Goal: Task Accomplishment & Management: Manage account settings

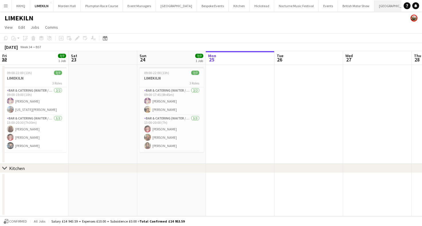
scroll to position [0, 137]
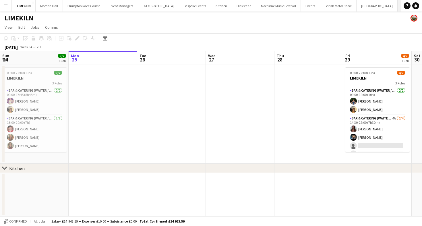
click at [397, 7] on button "[GEOGRAPHIC_DATA]" at bounding box center [413, 5] width 32 height 11
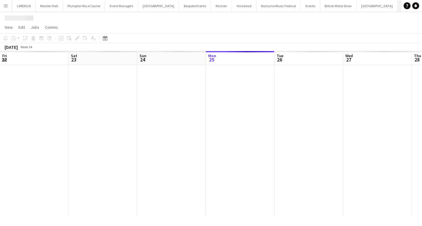
scroll to position [0, 137]
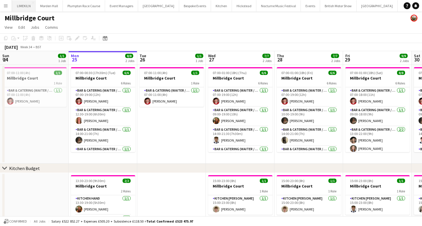
click at [16, 7] on button "LIMEKILN Close" at bounding box center [23, 5] width 23 height 11
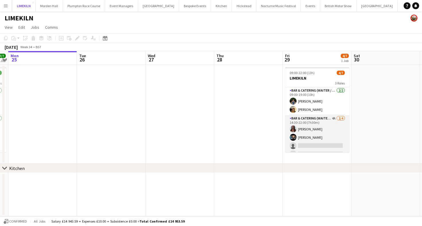
scroll to position [27, 0]
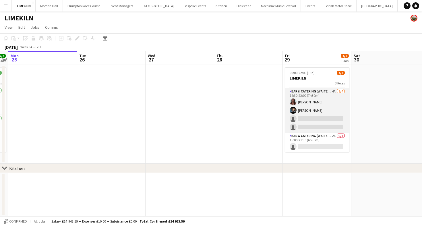
click at [328, 124] on app-card-role "Bar & Catering (Waiter / waitress) 4A 2/4 14:30-22:00 (7h30m) Beatrice Norris L…" at bounding box center [317, 110] width 64 height 44
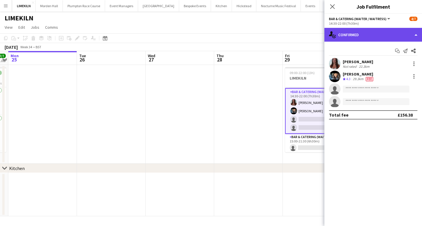
click at [385, 28] on div "single-neutral-actions-check-2 Confirmed" at bounding box center [373, 35] width 98 height 14
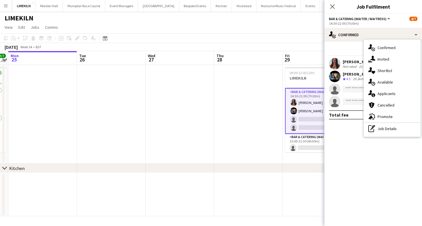
click at [390, 95] on div "single-neutral-actions-information Applicants" at bounding box center [391, 93] width 57 height 11
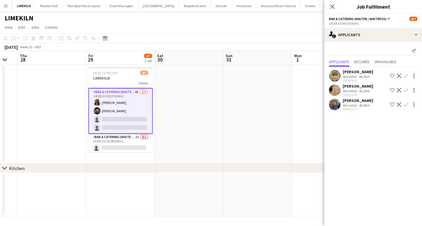
scroll to position [0, 172]
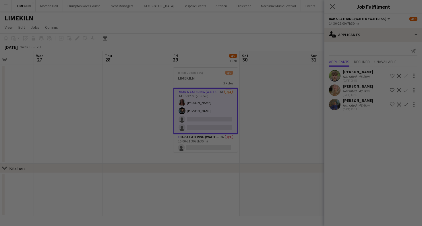
click at [348, 98] on div at bounding box center [213, 114] width 426 height 228
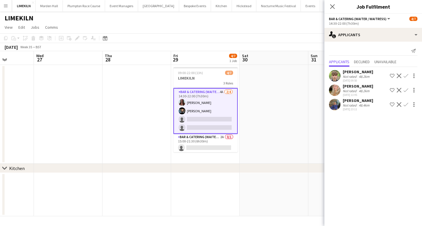
click at [348, 102] on div "imogen pilling" at bounding box center [357, 100] width 30 height 5
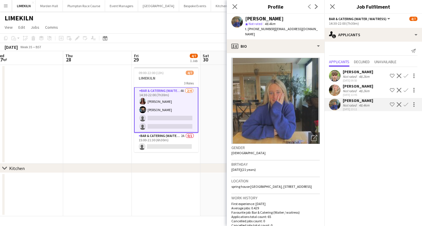
scroll to position [0, 218]
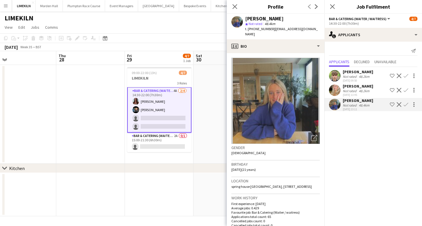
click at [155, 153] on app-date-cell "09:00-22:00 (13h) 4/7 LIMEKILN 3 Roles Bar & Catering (Waiter / waitress) 2/2 0…" at bounding box center [159, 114] width 69 height 99
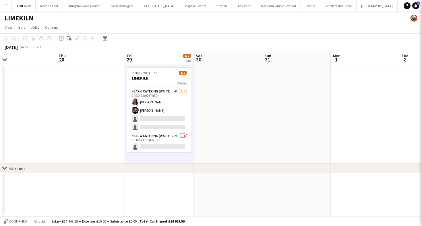
scroll to position [27, 0]
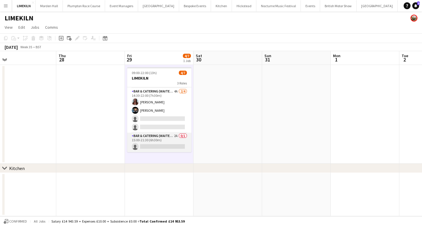
click at [161, 141] on app-card-role "Bar & Catering (Waiter / waitress) 2A 0/1 15:00-21:30 (6h30m) single-neutral-ac…" at bounding box center [159, 143] width 64 height 20
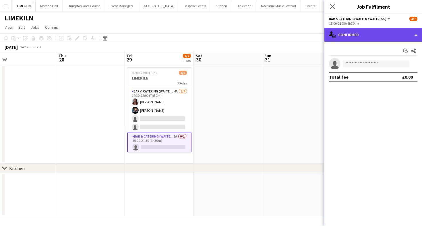
click at [401, 33] on div "single-neutral-actions-check-2 Confirmed" at bounding box center [373, 35] width 98 height 14
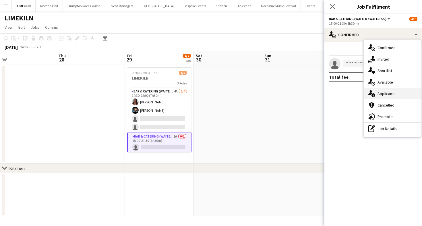
click at [394, 97] on div "single-neutral-actions-information Applicants" at bounding box center [391, 93] width 57 height 11
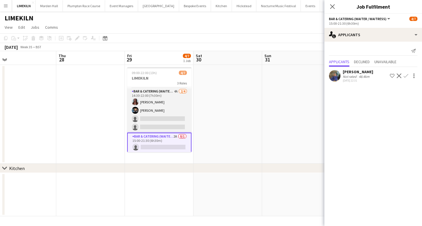
scroll to position [0, 0]
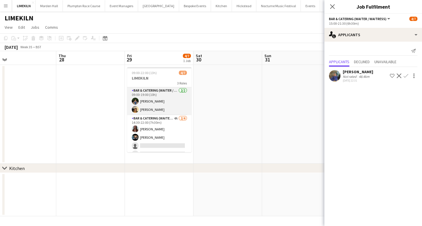
click at [146, 100] on app-card-role "Bar & Catering (Waiter / waitress) 2/2 09:00-19:00 (10h) Violet Beaumont Lana G…" at bounding box center [159, 101] width 64 height 28
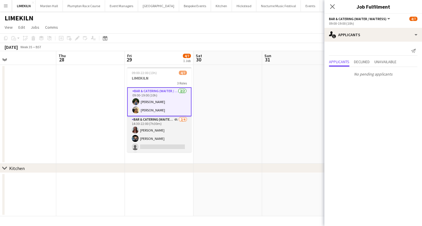
click at [154, 126] on app-card-role "Bar & Catering (Waiter / waitress) 4A 2/4 14:30-22:00 (7h30m) Beatrice Norris L…" at bounding box center [159, 138] width 64 height 44
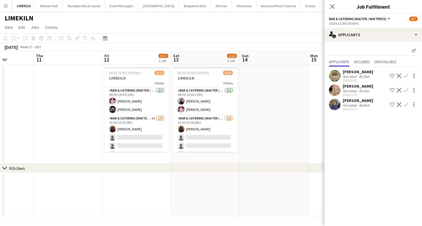
scroll to position [0, 171]
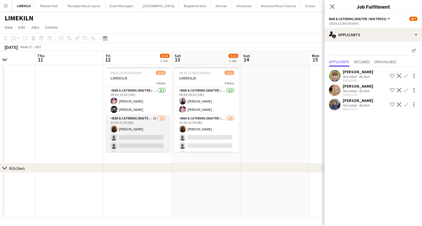
click at [151, 131] on app-card-role "Bar & Catering (Waiter / waitress) 1A 1/6 13:30-21:30 (8h) Maddie Leader single…" at bounding box center [138, 145] width 64 height 61
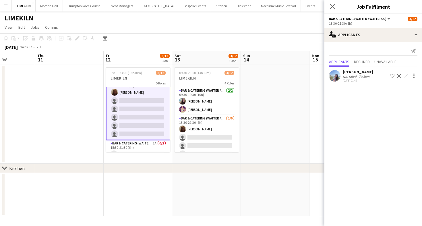
scroll to position [45, 0]
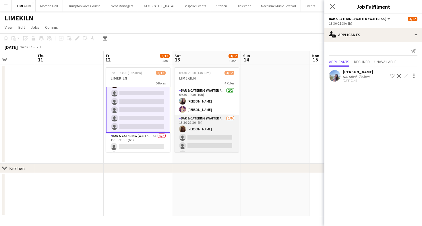
click at [217, 131] on app-card-role "Bar & Catering (Waiter / waitress) 1/6 13:30-21:30 (8h) Maddie Leader single-ne…" at bounding box center [206, 145] width 64 height 61
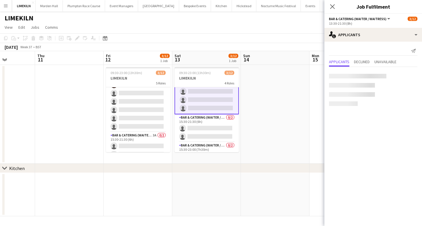
scroll to position [73, 0]
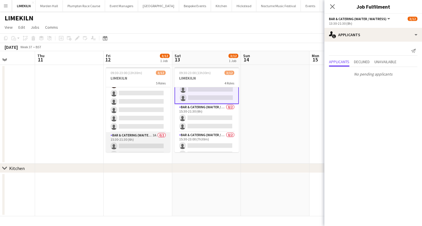
click at [124, 138] on app-card-role "Bar & Catering (Waiter / waitress) 3A 0/2 15:30-21:30 (6h) single-neutral-actio…" at bounding box center [138, 146] width 64 height 28
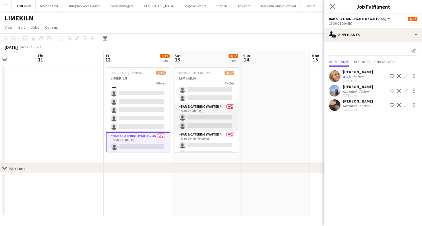
scroll to position [80, 0]
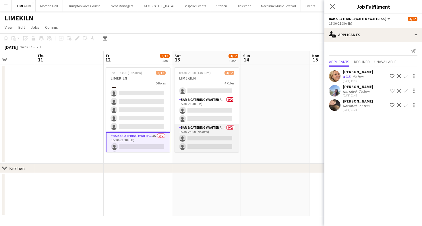
click at [194, 138] on app-card-role "Bar & Catering (Waiter / waitress) 0/2 15:30-23:00 (7h30m) single-neutral-actio…" at bounding box center [206, 138] width 64 height 28
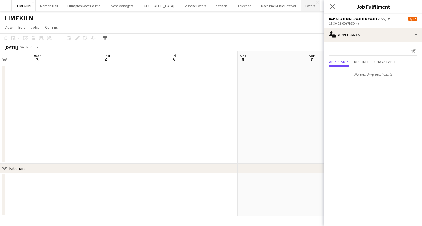
scroll to position [0, 24]
click at [305, 24] on app-page-menu "View Day view expanded Day view collapsed Month view Date picker Jump to today …" at bounding box center [211, 27] width 422 height 11
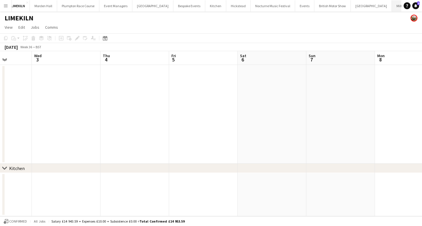
click at [392, 7] on button "Millbridge Court Close" at bounding box center [408, 5] width 32 height 11
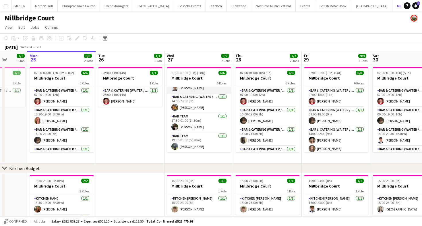
scroll to position [52, 0]
click at [4, 5] on app-icon "Menu" at bounding box center [5, 5] width 5 height 5
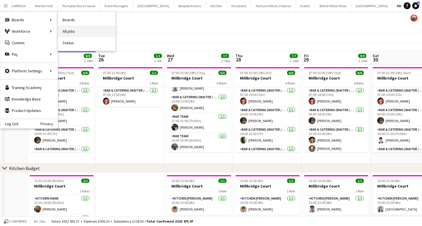
click at [77, 28] on link "All jobs" at bounding box center [86, 31] width 57 height 11
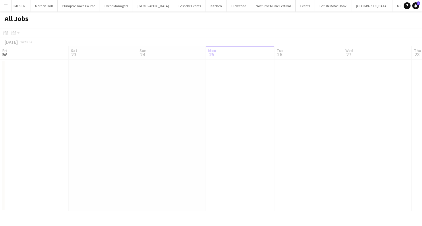
scroll to position [0, 137]
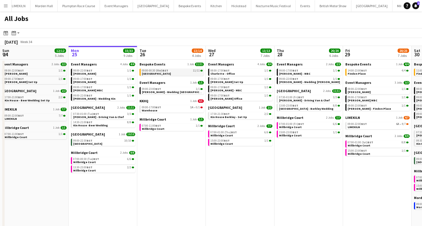
click at [172, 73] on link "09:00-00:30 (Wed) BST 11/11 Avington Park" at bounding box center [172, 72] width 61 height 7
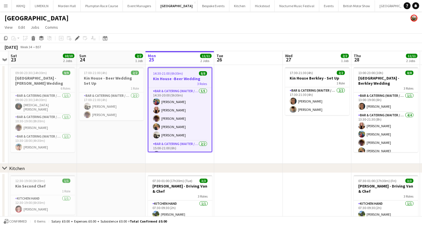
click at [205, 35] on app-toolbar "Copy Paste Paste Command V Paste with crew Command Shift V Paste linked Job Del…" at bounding box center [211, 38] width 422 height 10
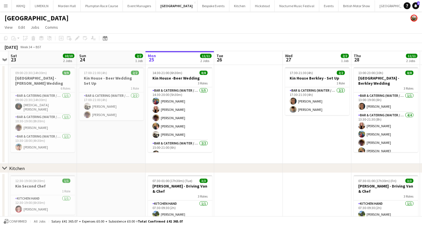
click at [233, 28] on app-page-menu "View Day view expanded Day view collapsed Month view Date picker Jump to today …" at bounding box center [211, 27] width 422 height 11
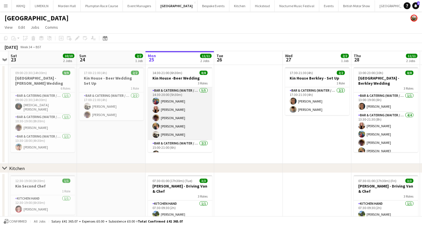
scroll to position [35, 0]
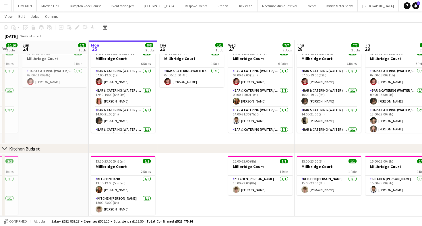
scroll to position [29, 0]
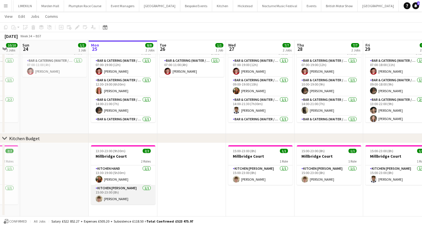
click at [122, 200] on app-card-role "Kitchen Porter 1/1 15:00-23:00 (8h) Berty Chilcott" at bounding box center [123, 195] width 64 height 20
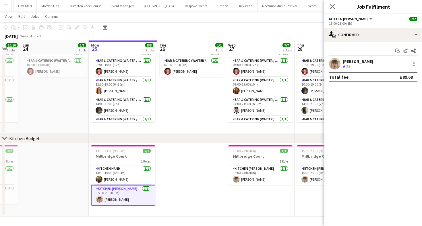
click at [348, 62] on div "Berty Chilcott" at bounding box center [357, 61] width 30 height 5
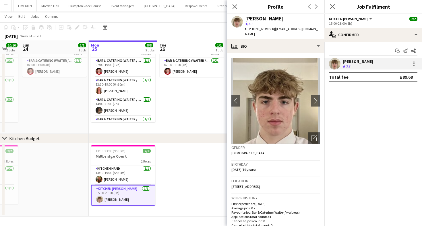
drag, startPoint x: 281, startPoint y: 18, endPoint x: 234, endPoint y: 18, distance: 47.0
click at [233, 18] on div "Berty Chilcott star 3.7 t. +447368489726 | bertychilcott@gmail.com" at bounding box center [276, 27] width 98 height 26
copy div "Berty Chilcott"
click at [411, 63] on div at bounding box center [413, 63] width 7 height 7
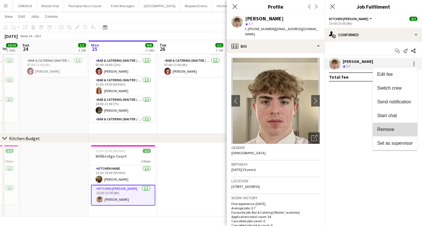
click at [397, 135] on button "Remove" at bounding box center [394, 129] width 45 height 14
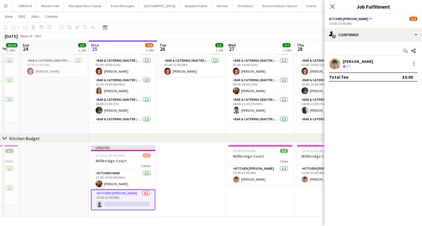
click at [194, 25] on app-toolbar "Copy Paste Paste Command V Paste with crew Command Shift V Paste linked Job Del…" at bounding box center [211, 27] width 422 height 10
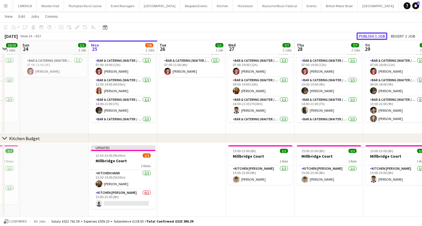
click at [377, 36] on button "Publish 1 job" at bounding box center [371, 35] width 31 height 7
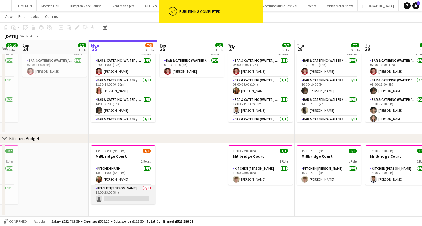
click at [132, 198] on app-card-role "Kitchen Porter 0/1 15:00-23:00 (8h) single-neutral-actions" at bounding box center [123, 195] width 64 height 20
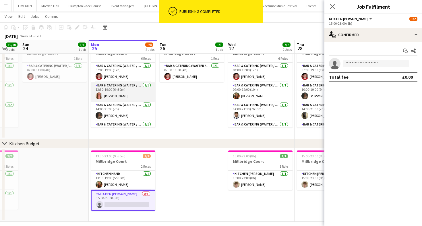
scroll to position [24, 0]
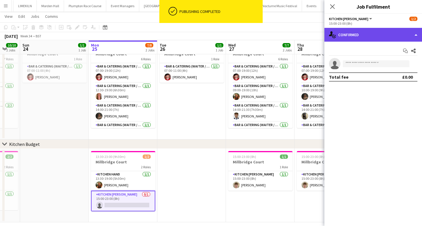
click at [391, 32] on div "single-neutral-actions-check-2 Confirmed" at bounding box center [373, 35] width 98 height 14
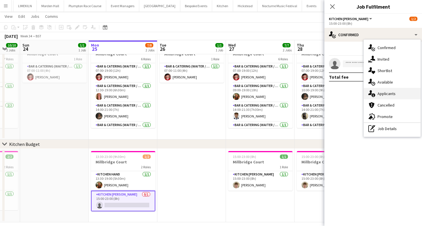
click at [397, 91] on div "single-neutral-actions-information Applicants" at bounding box center [391, 93] width 57 height 11
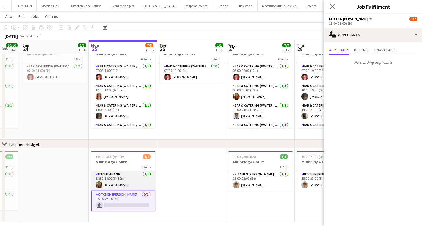
click at [114, 174] on app-card-role "Kitchen Hand 1/1 13:30-19:00 (5h30m) Emily Reed" at bounding box center [123, 181] width 64 height 20
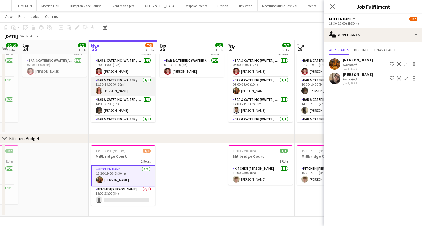
scroll to position [52, 0]
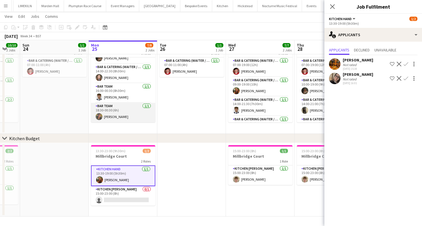
click at [141, 114] on app-card-role "Bar Team 1/1 18:30-00:30 (6h) sam hibberd" at bounding box center [123, 113] width 64 height 20
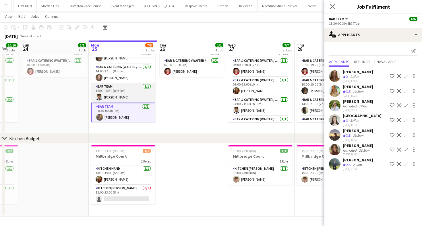
click at [134, 89] on app-card-role "Bar Team 1/1 16:00-00:30 (8h30m) Luc Pressley" at bounding box center [123, 93] width 64 height 20
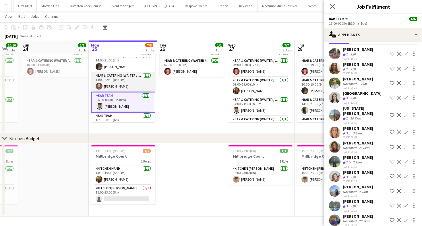
scroll to position [41, 0]
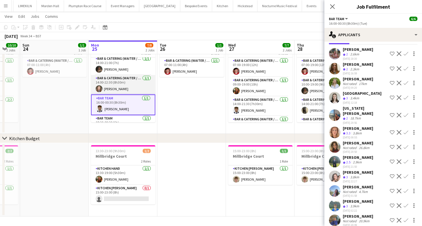
click at [135, 86] on app-card-role "Bar & Catering (Waiter / waitress) 1/1 14:00-22:30 (8h30m) Clara Thompson" at bounding box center [123, 85] width 64 height 20
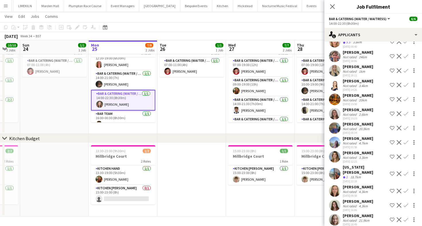
scroll to position [24, 0]
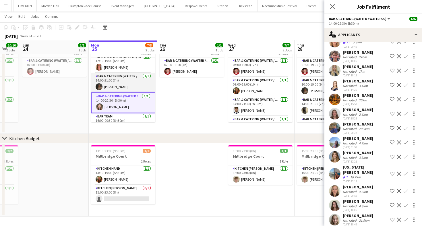
click at [120, 81] on app-card-role "Bar & Catering (Waiter / waitress) 1/1 14:00-21:00 (7h) Megan Jones" at bounding box center [123, 83] width 64 height 20
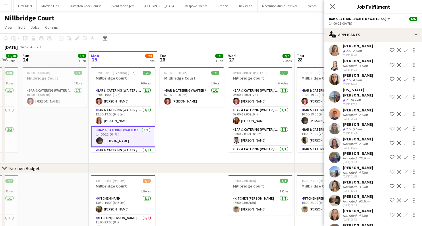
scroll to position [267, 0]
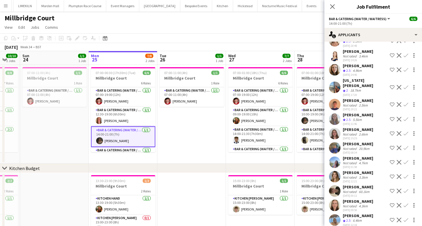
click at [179, 42] on app-toolbar "Copy Paste Paste Command V Paste with crew Command Shift V Paste linked Job Del…" at bounding box center [211, 38] width 422 height 10
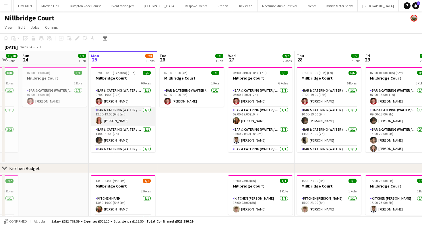
click at [134, 122] on app-card-role "Bar & Catering (Waiter / waitress) 1/1 12:30-19:00 (6h30m) Freya Hanmer" at bounding box center [123, 117] width 64 height 20
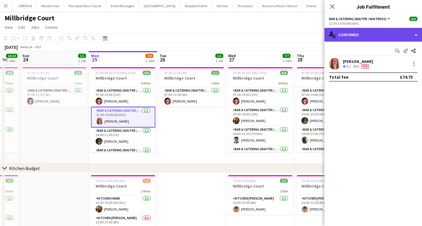
click at [347, 32] on div "single-neutral-actions-check-2 Confirmed" at bounding box center [373, 35] width 98 height 14
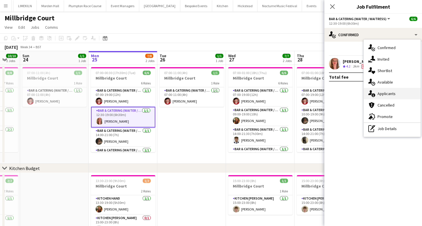
click at [385, 94] on div "single-neutral-actions-information Applicants" at bounding box center [391, 93] width 57 height 11
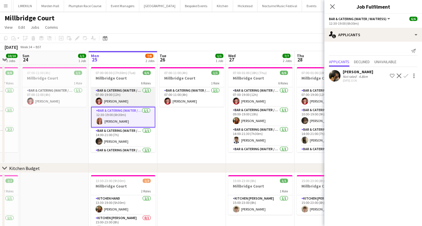
click at [114, 98] on app-card-role "Bar & Catering (Waiter / waitress) 1/1 07:00-19:00 (12h) Jonnie Saunders" at bounding box center [123, 97] width 64 height 20
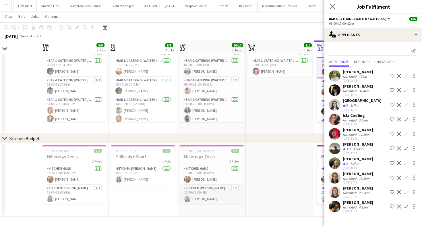
scroll to position [0, 236]
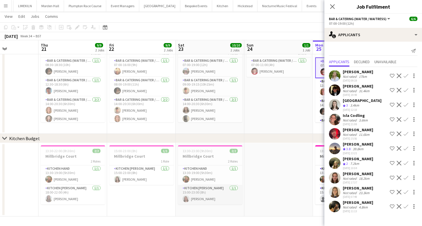
click at [203, 196] on app-card-role "Kitchen Porter 1/1 15:00-23:00 (8h) Orla Warren" at bounding box center [210, 195] width 64 height 20
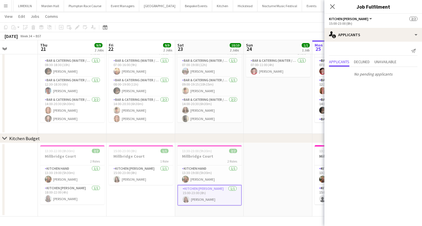
scroll to position [0, 228]
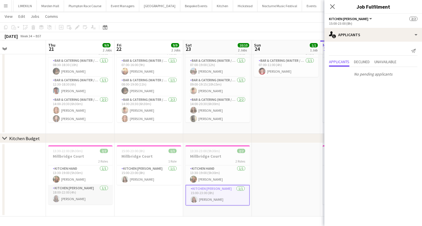
click at [86, 194] on app-card-role "Kitchen Porter 1/1 18:00-22:00 (4h) Jess Cullen" at bounding box center [80, 195] width 64 height 20
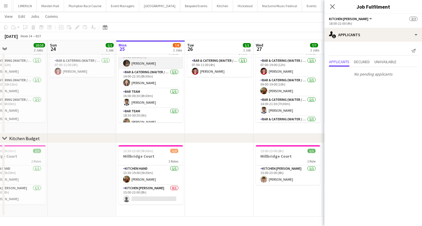
scroll to position [52, 0]
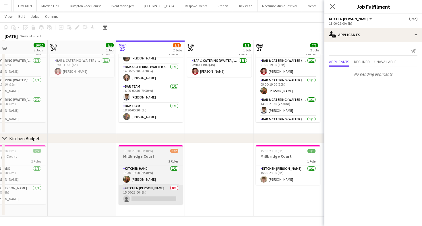
click at [138, 197] on app-card-role "Kitchen Porter 0/1 15:00-23:00 (8h) single-neutral-actions" at bounding box center [150, 195] width 64 height 20
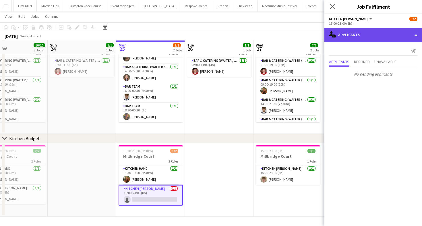
click at [388, 37] on div "single-neutral-actions-information Applicants" at bounding box center [373, 35] width 98 height 14
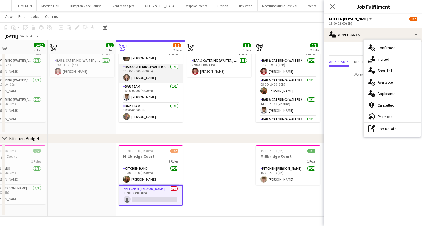
click at [142, 77] on app-card-role "Bar & Catering (Waiter / waitress) 1/1 14:00-22:30 (8h30m) Clara Thompson" at bounding box center [150, 74] width 64 height 20
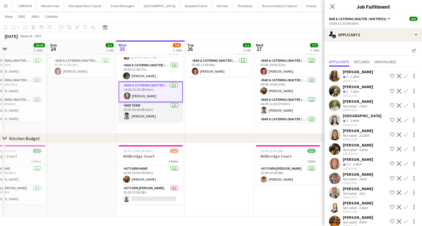
scroll to position [0, 0]
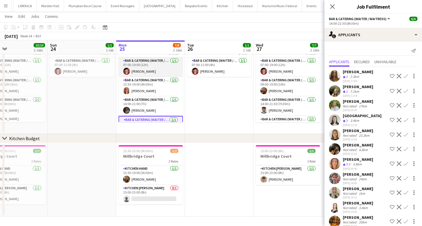
click at [155, 67] on app-card-role "Bar & Catering (Waiter / waitress) 1/1 07:00-19:00 (12h) Jonnie Saunders" at bounding box center [150, 67] width 64 height 20
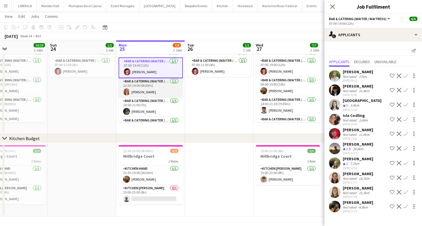
click at [155, 86] on app-card-role "Bar & Catering (Waiter / waitress) 1/1 12:30-19:00 (6h30m) Freya Hanmer" at bounding box center [150, 88] width 64 height 20
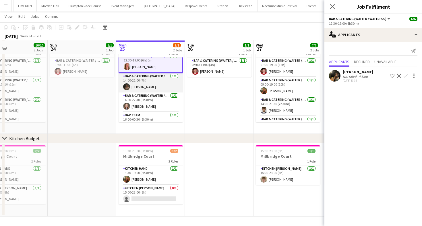
click at [147, 82] on app-card-role "Bar & Catering (Waiter / waitress) 1/1 14:00-21:00 (7h) Megan Jones" at bounding box center [150, 83] width 64 height 20
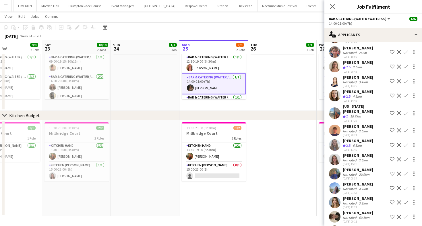
scroll to position [0, 161]
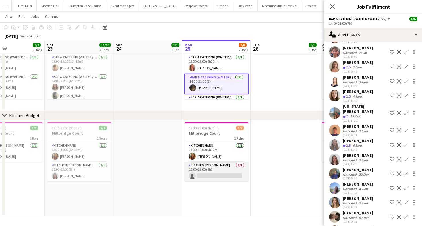
click at [227, 170] on app-card-role "Kitchen Porter 0/1 15:00-23:00 (8h) single-neutral-actions" at bounding box center [216, 172] width 64 height 20
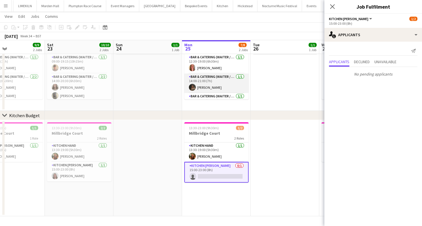
click at [216, 81] on app-card-role "Bar & Catering (Waiter / waitress) 1/1 14:00-21:00 (7h) Megan Jones" at bounding box center [216, 83] width 64 height 20
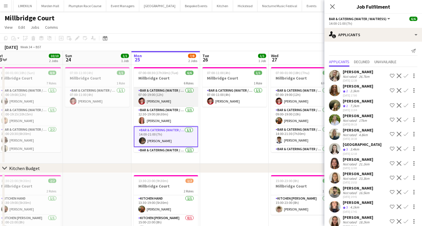
click at [162, 96] on app-card-role "Bar & Catering (Waiter / waitress) 1/1 07:00-19:00 (12h) Jonnie Saunders" at bounding box center [166, 97] width 64 height 20
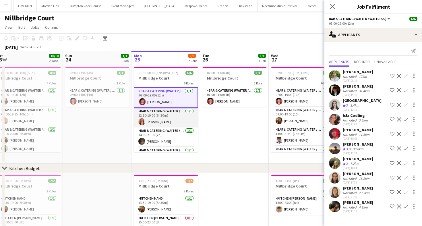
click at [179, 122] on app-card-role "Bar & Catering (Waiter / waitress) 1/1 12:30-19:00 (6h30m) Freya Hanmer" at bounding box center [166, 118] width 64 height 20
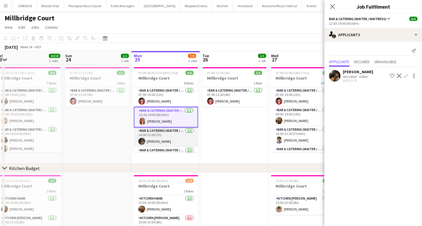
click at [179, 131] on app-card-role "Bar & Catering (Waiter / waitress) 1/1 14:00-21:00 (7h) Megan Jones" at bounding box center [166, 137] width 64 height 20
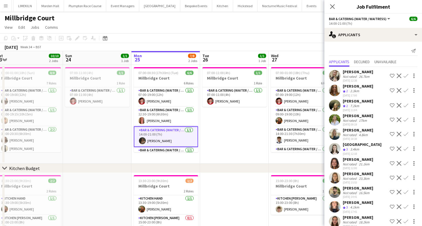
scroll to position [53, 0]
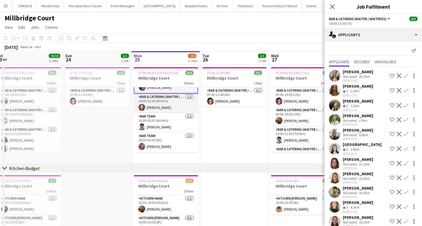
click at [182, 98] on app-card-role "Bar & Catering (Waiter / waitress) 1/1 14:00-22:30 (8h30m) Clara Thompson" at bounding box center [166, 104] width 64 height 20
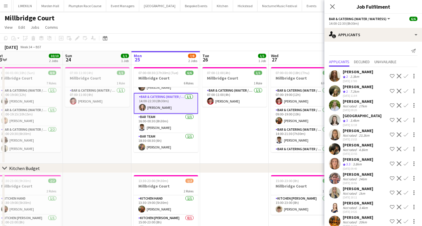
scroll to position [122, 0]
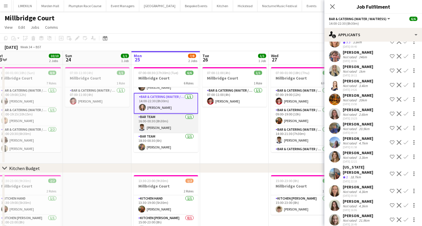
click at [146, 121] on app-card-role "Bar Team 1/1 16:00-00:30 (8h30m) Luc Pressley" at bounding box center [166, 124] width 64 height 20
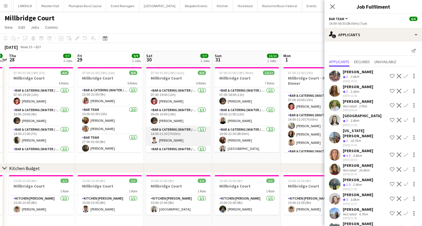
scroll to position [0, 0]
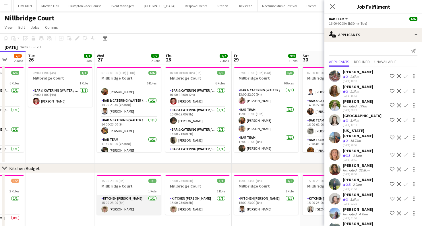
click at [126, 204] on app-card-role "Kitchen Porter 1/1 15:00-23:00 (8h) Berty Chilcott" at bounding box center [129, 205] width 64 height 20
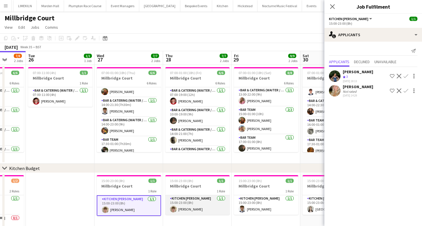
click at [194, 205] on app-card-role "Kitchen Porter 1/1 15:00-23:00 (8h) Berty Chilcott" at bounding box center [197, 205] width 64 height 20
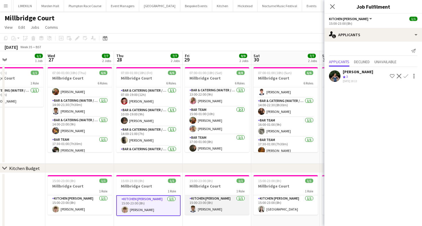
click at [226, 206] on app-card-role "Kitchen Porter 1/1 15:00-23:00 (8h) Luc Pressley" at bounding box center [217, 205] width 64 height 20
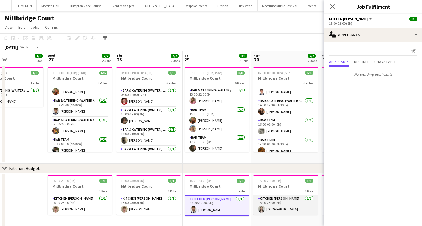
click at [264, 204] on app-card-role "Kitchen Porter 1/1 15:00-23:00 (8h) Isla Corfield" at bounding box center [285, 205] width 64 height 20
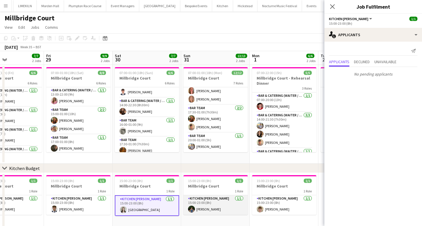
click at [212, 209] on app-card-role "Kitchen Porter 1/1 15:00-23:00 (8h) Violet Beaumont" at bounding box center [215, 205] width 64 height 20
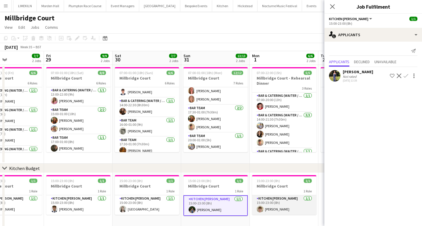
click at [257, 207] on app-user-avatar at bounding box center [259, 208] width 7 height 7
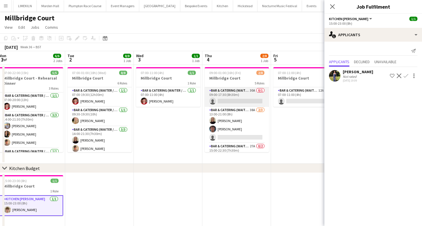
click at [216, 96] on app-card-role "Bar & Catering (Waiter / waitress) 30A 0/1 09:00-17:30 (8h30m) single-neutral-a…" at bounding box center [237, 97] width 64 height 20
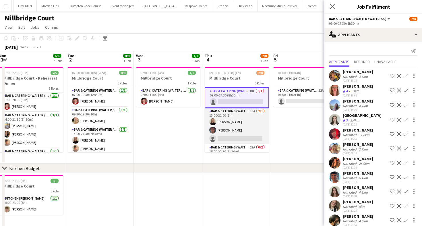
click at [231, 119] on app-card-role "Bar & Catering (Waiter / waitress) 38A 2/3 13:00-21:00 (8h) Mia Hall Jude Jeyar…" at bounding box center [237, 126] width 64 height 36
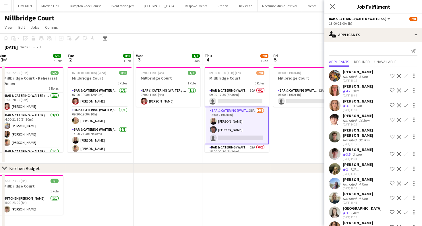
scroll to position [59, 0]
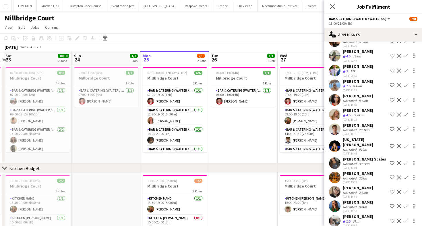
click at [255, 32] on app-page-menu "View Day view expanded Day view collapsed Month view Date picker Jump to today …" at bounding box center [211, 27] width 422 height 11
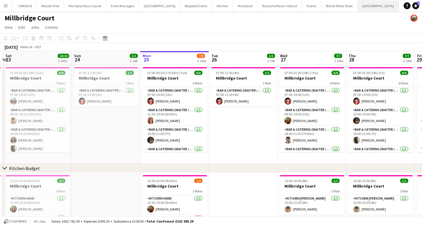
click at [357, 9] on button "Micklefield Hall Close" at bounding box center [377, 5] width 41 height 11
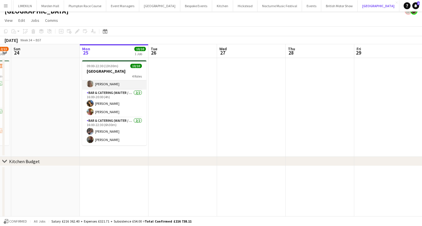
scroll to position [8, 0]
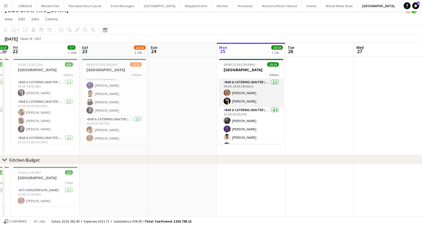
click at [248, 97] on app-card-role "Bar & Catering (Waiter / waitress) 2/2 09:00-18:45 (9h45m) Beatrice Vane Wian V…" at bounding box center [251, 93] width 64 height 28
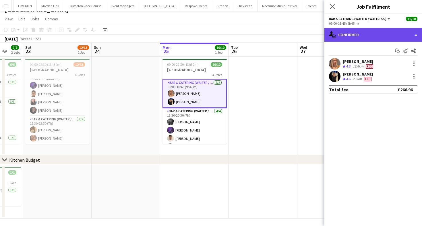
click at [353, 37] on div "single-neutral-actions-check-2 Confirmed" at bounding box center [373, 35] width 98 height 14
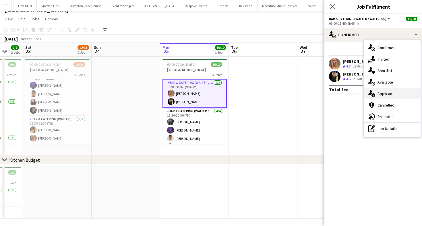
click at [373, 94] on icon at bounding box center [373, 95] width 4 height 4
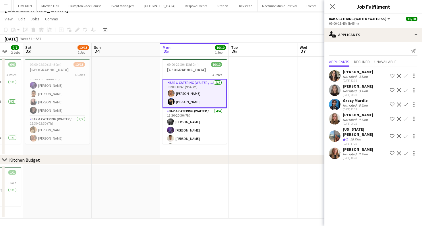
click at [259, 30] on app-toolbar "Copy Paste Paste Command V Paste with crew Command Shift V Paste linked Job Del…" at bounding box center [211, 30] width 422 height 10
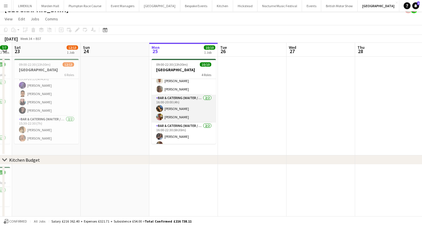
scroll to position [63, 0]
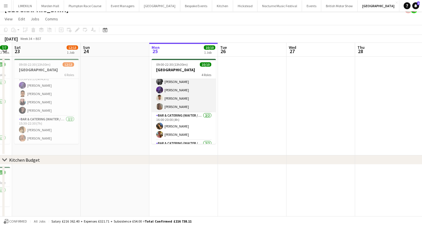
click at [174, 97] on app-card-role "Bar & Catering (Waiter / waitress) 4/4 13:30-20:30 (7h) Alice Ruttley Layla Ozc…" at bounding box center [183, 90] width 64 height 44
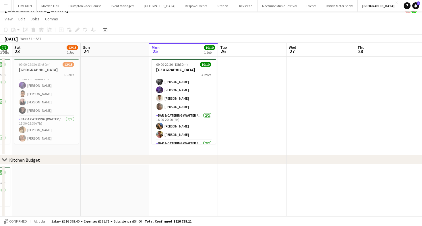
scroll to position [40, 0]
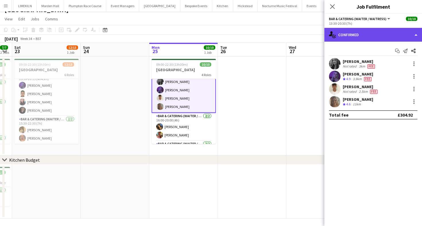
click at [334, 39] on div "single-neutral-actions-check-2 Confirmed" at bounding box center [373, 35] width 98 height 14
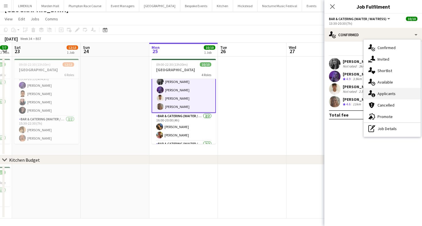
click at [396, 95] on div "single-neutral-actions-information Applicants" at bounding box center [391, 93] width 57 height 11
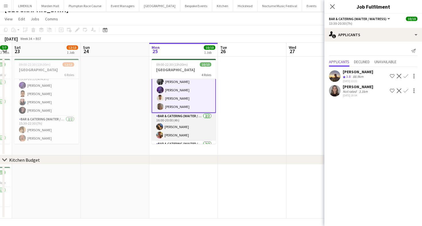
click at [177, 121] on app-card-role "Bar & Catering (Waiter / waitress) 2/2 16:00-20:00 (4h) Alisha Tailor Alexandra…" at bounding box center [183, 127] width 64 height 28
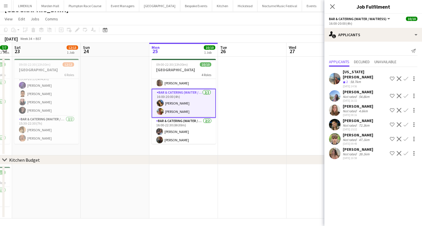
scroll to position [64, 0]
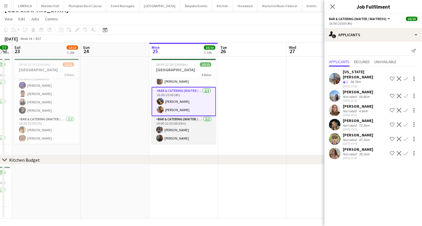
click at [162, 126] on app-card-role "Bar & Catering (Waiter / waitress) 2/2 16:00-22:30 (6h30m) Deborah Edema Annabe…" at bounding box center [183, 130] width 64 height 28
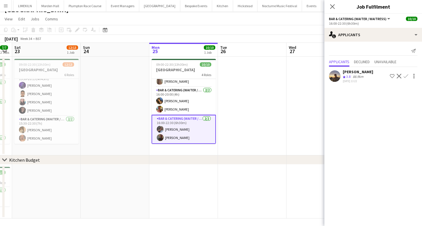
scroll to position [0, 0]
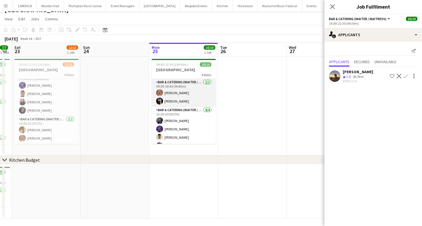
click at [180, 87] on app-card-role "Bar & Catering (Waiter / waitress) 2/2 09:00-18:45 (9h45m) Beatrice Vane Wian V…" at bounding box center [183, 93] width 64 height 28
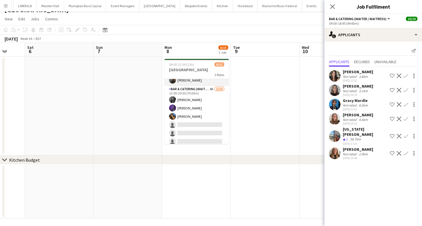
scroll to position [29, 0]
click at [209, 112] on app-card-role "Bar & Catering (Waiter / waitress) 4A 3/10 13:00-20:30 (7h30m) Alice Ruttley La…" at bounding box center [196, 133] width 64 height 94
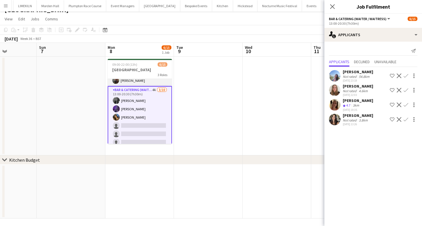
scroll to position [0, 266]
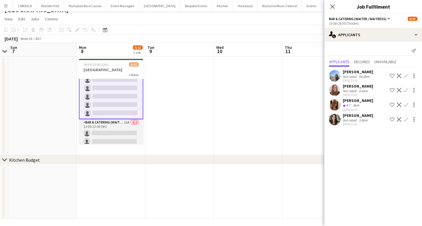
click at [116, 131] on app-card-role "Bar & Catering (Waiter / waitress) 11A 0/2 13:00-22:00 (9h) single-neutral-acti…" at bounding box center [111, 133] width 64 height 28
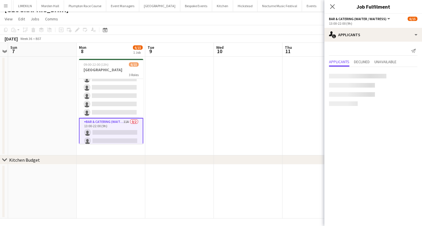
scroll to position [91, 0]
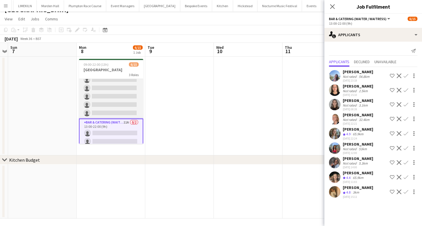
click at [117, 104] on app-card-role "Bar & Catering (Waiter / waitress) 4A 3/10 13:00-20:30 (7h30m) Alice Ruttley La…" at bounding box center [111, 71] width 64 height 94
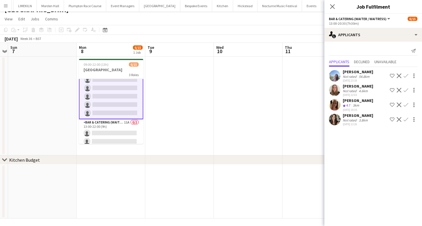
scroll to position [0, 0]
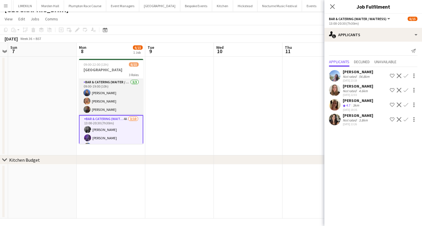
click at [115, 98] on app-card-role "Bar & Catering (Waiter / waitress) 3/3 09:00-19:00 (10h) Poppy Sheward Beatrice…" at bounding box center [111, 97] width 64 height 36
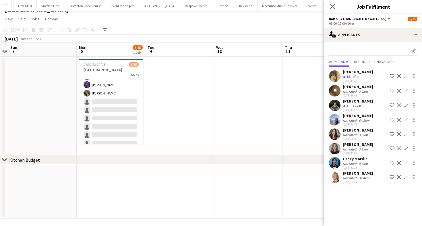
scroll to position [95, 0]
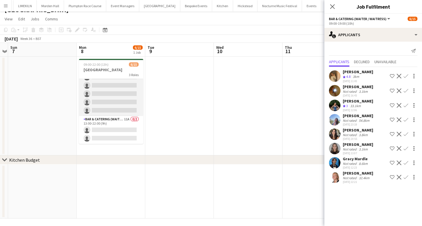
click at [114, 113] on app-card-role "Bar & Catering (Waiter / waitress) 4A 3/10 13:00-20:30 (7h30m) Alice Ruttley La…" at bounding box center [111, 69] width 64 height 94
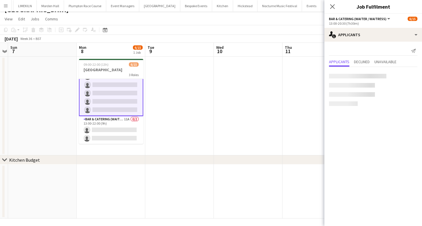
scroll to position [94, 0]
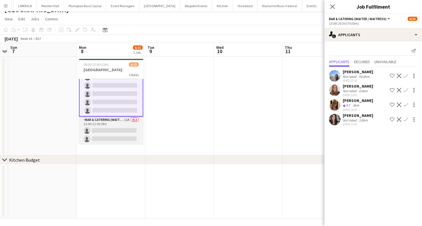
click at [114, 123] on app-card-role "Bar & Catering (Waiter / waitress) 11A 0/2 13:00-22:00 (9h) single-neutral-acti…" at bounding box center [111, 130] width 64 height 28
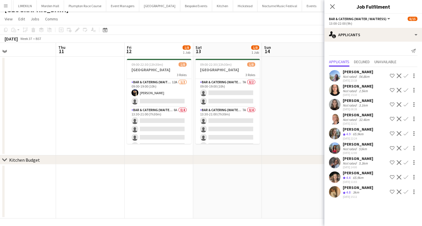
scroll to position [0, 220]
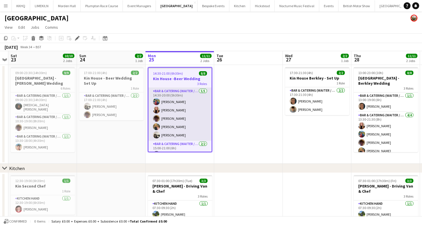
scroll to position [0, 202]
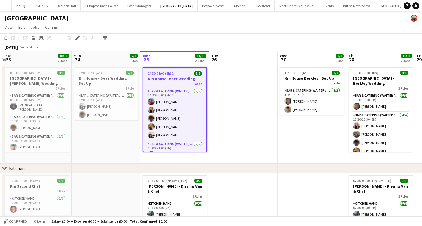
click at [224, 22] on div "[GEOGRAPHIC_DATA]" at bounding box center [211, 16] width 422 height 11
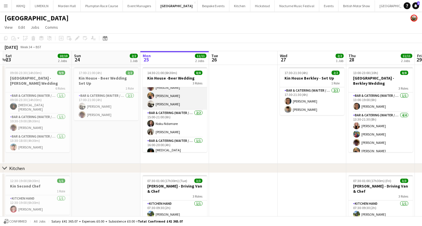
scroll to position [35, 0]
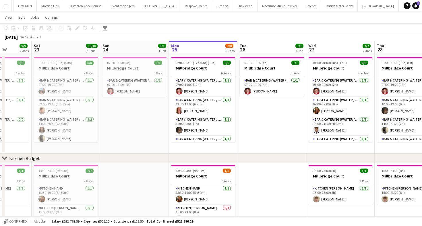
scroll to position [9, 0]
